Goal: Book appointment/travel/reservation

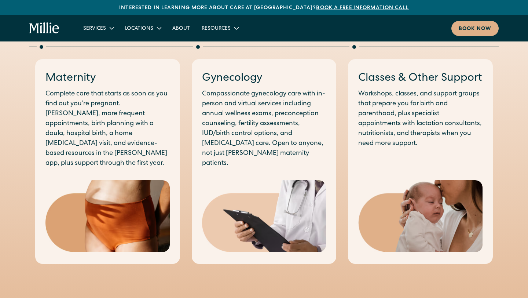
scroll to position [411, 0]
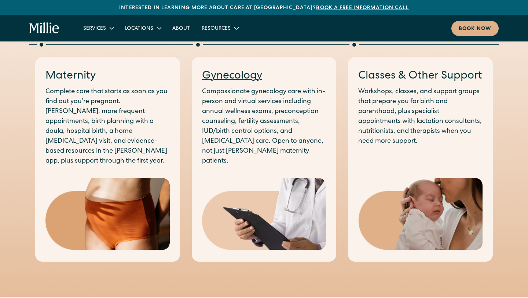
click at [244, 80] on link "Gynecology" at bounding box center [232, 76] width 60 height 11
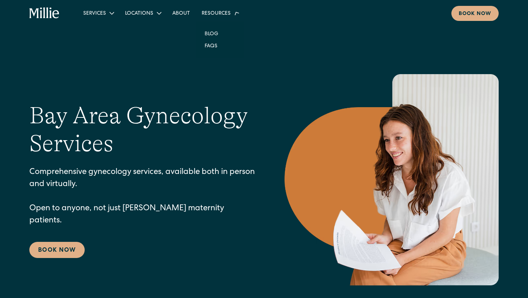
click at [224, 12] on div "Resources" at bounding box center [216, 14] width 29 height 8
click at [213, 17] on div "Resources" at bounding box center [216, 14] width 29 height 8
click at [218, 12] on div "Resources" at bounding box center [216, 14] width 29 height 8
click at [232, 12] on icon at bounding box center [236, 13] width 9 height 9
click at [212, 41] on link "FAQs" at bounding box center [211, 43] width 25 height 12
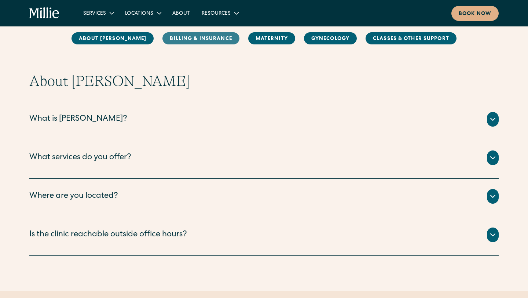
scroll to position [72, 0]
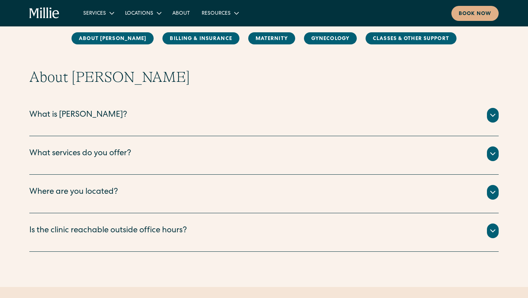
click at [185, 157] on div "What services do you offer?" at bounding box center [263, 153] width 469 height 15
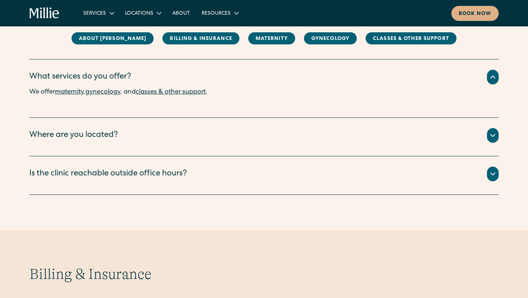
scroll to position [150, 0]
click at [191, 138] on div "Where are you located?" at bounding box center [263, 134] width 469 height 15
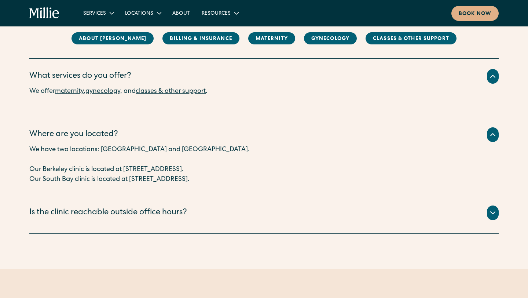
click at [178, 209] on div "Is the clinic reachable outside office hours?" at bounding box center [108, 213] width 158 height 12
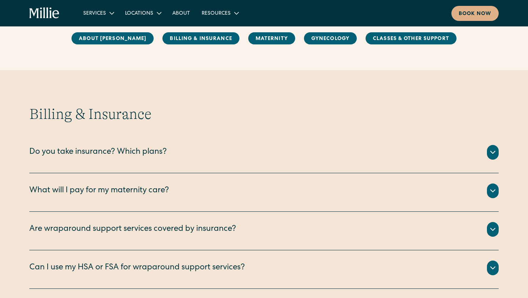
scroll to position [395, 0]
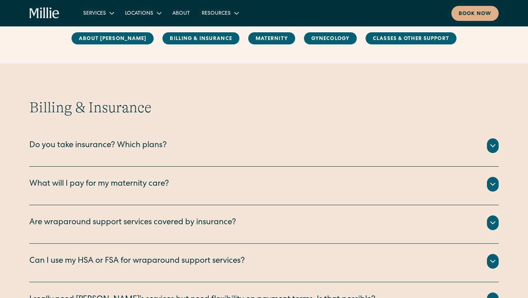
click at [186, 153] on div "Do you take insurance? Which plans?" at bounding box center [263, 145] width 469 height 15
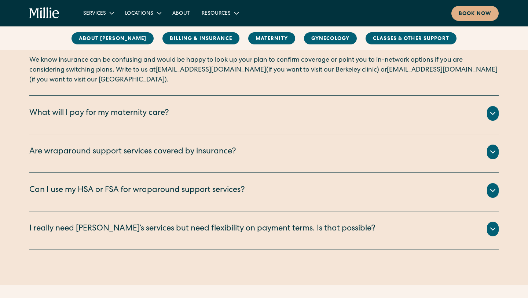
scroll to position [547, 0]
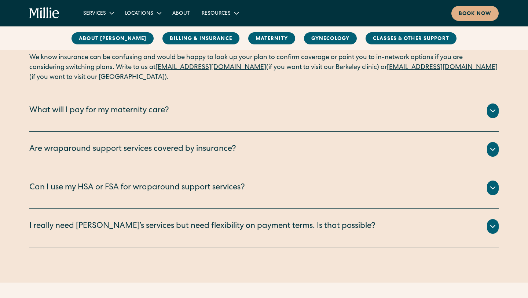
click at [209, 116] on div "What will I pay for my maternity care?" at bounding box center [263, 110] width 469 height 15
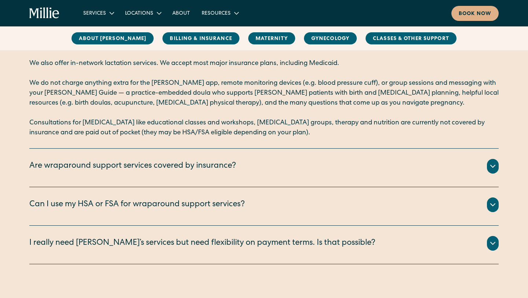
scroll to position [640, 0]
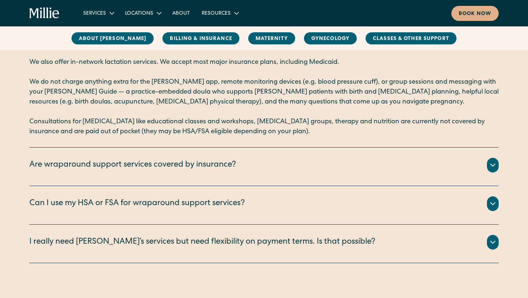
click at [272, 161] on div "Are wraparound support services covered by insurance?" at bounding box center [263, 165] width 469 height 15
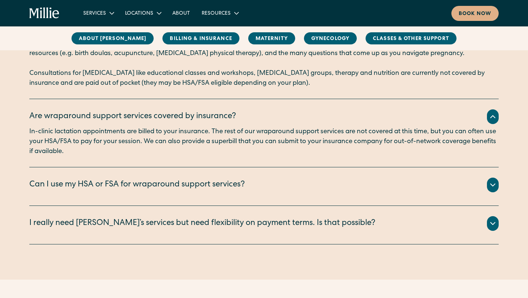
scroll to position [689, 0]
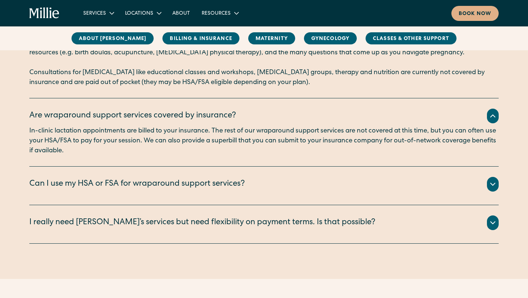
click at [269, 226] on div "I really need Millie’s services but need flexibility on payment terms. Is that …" at bounding box center [202, 223] width 346 height 12
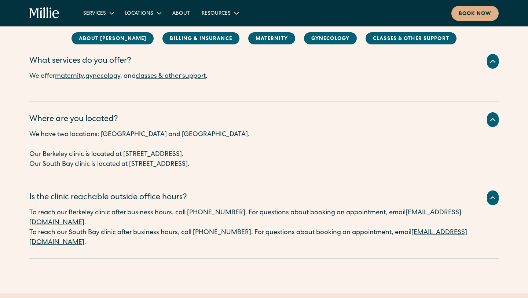
scroll to position [84, 0]
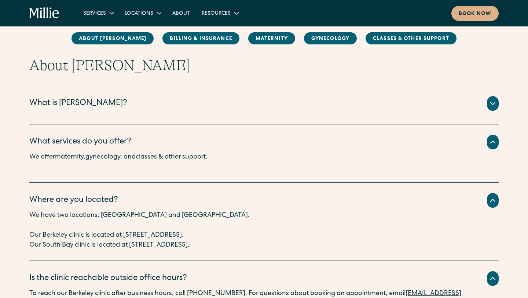
click at [193, 157] on link "classes & other support" at bounding box center [171, 157] width 70 height 7
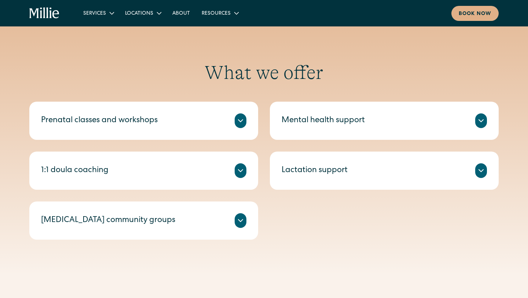
scroll to position [265, 0]
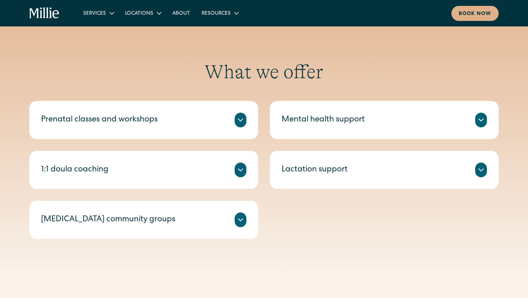
click at [296, 124] on div "Mental health support" at bounding box center [323, 120] width 83 height 12
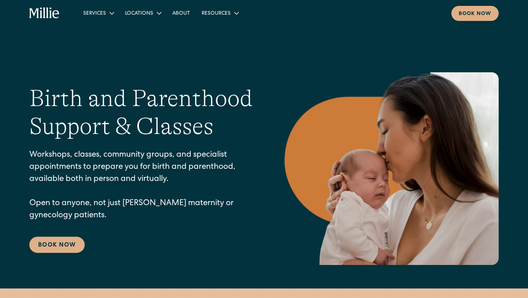
scroll to position [0, 0]
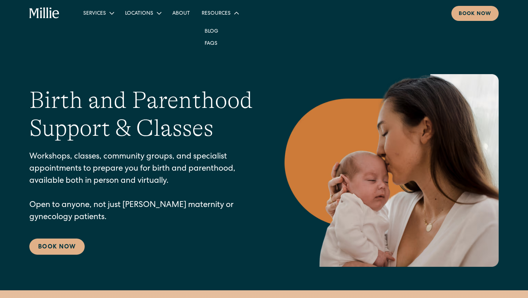
click at [219, 15] on div "Resources" at bounding box center [216, 14] width 29 height 8
click at [184, 13] on link "About" at bounding box center [180, 13] width 29 height 12
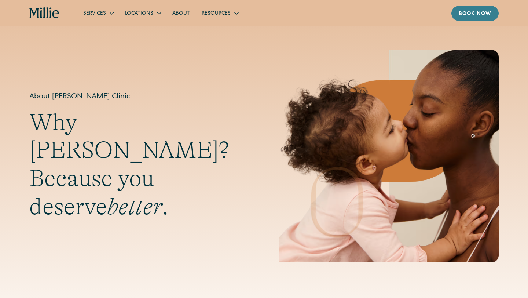
click at [467, 16] on div "Book now" at bounding box center [475, 14] width 33 height 8
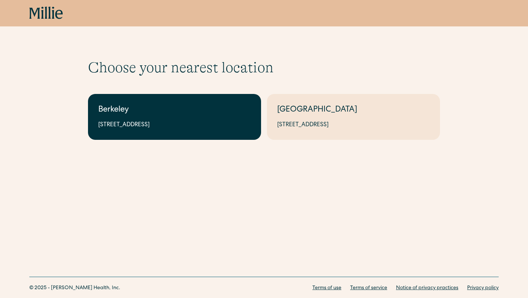
click at [186, 114] on div "Berkeley" at bounding box center [174, 110] width 153 height 12
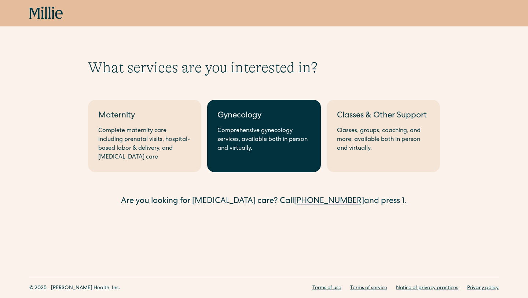
click at [286, 117] on div "Gynecology" at bounding box center [263, 116] width 93 height 12
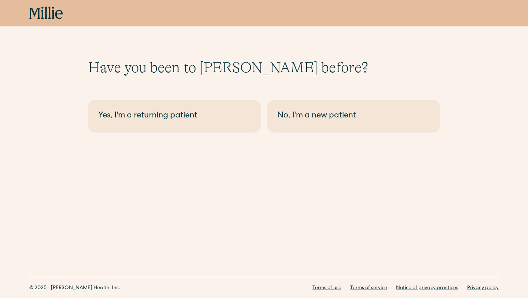
click at [286, 117] on div "No, I'm a new patient" at bounding box center [353, 116] width 153 height 12
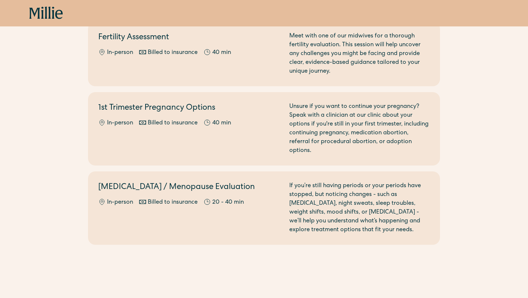
scroll to position [575, 0]
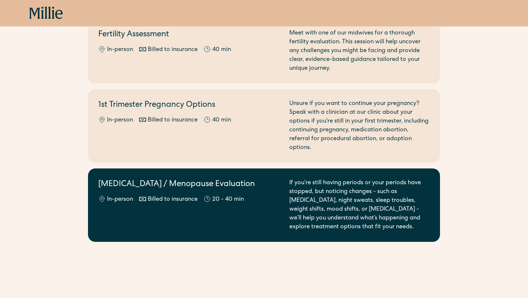
click at [245, 191] on div "Perimenopause / Menopause Evaluation In-person Billed to insurance 20 - 40 min" at bounding box center [189, 205] width 182 height 53
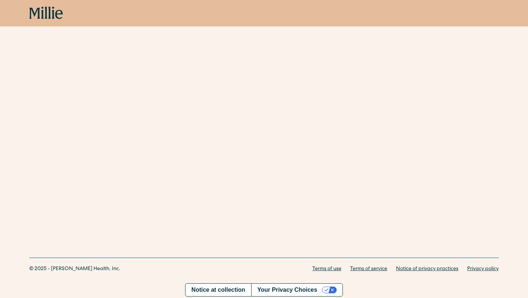
scroll to position [254, 0]
